Goal: Transaction & Acquisition: Subscribe to service/newsletter

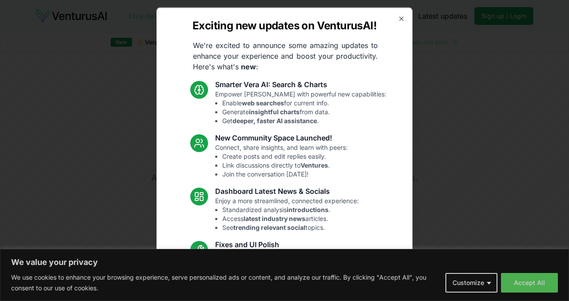
scroll to position [70, 0]
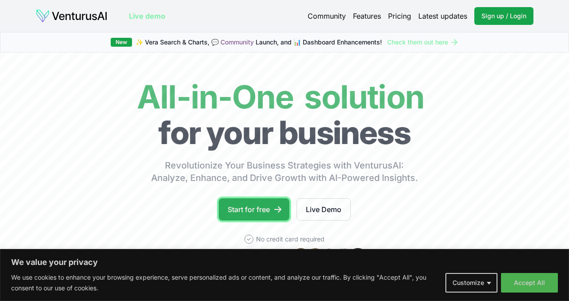
click at [267, 214] on link "Start for free" at bounding box center [254, 209] width 71 height 22
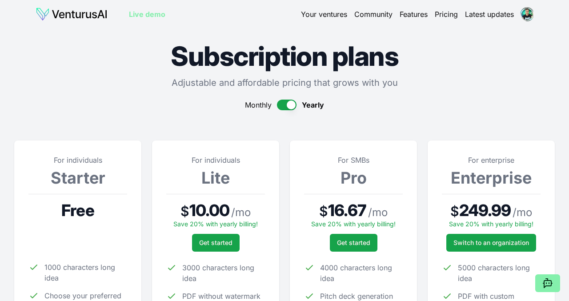
click at [84, 10] on img at bounding box center [72, 14] width 72 height 14
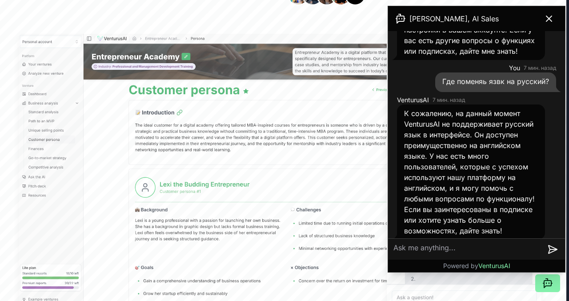
scroll to position [211, 0]
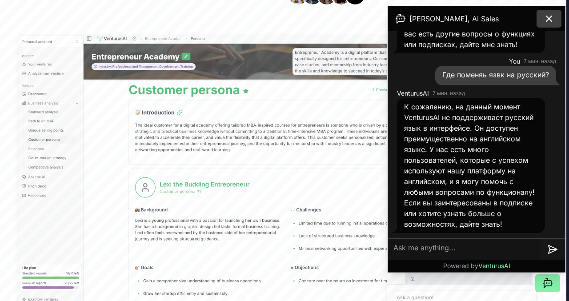
click at [546, 22] on icon at bounding box center [549, 18] width 11 height 11
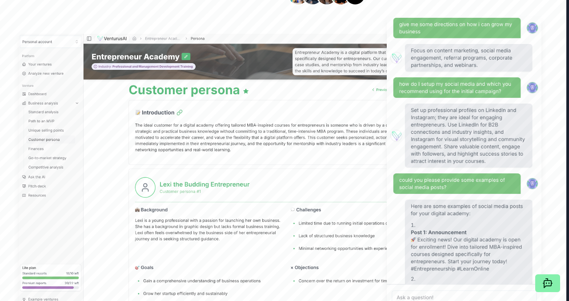
scroll to position [0, 3]
